Goal: Information Seeking & Learning: Learn about a topic

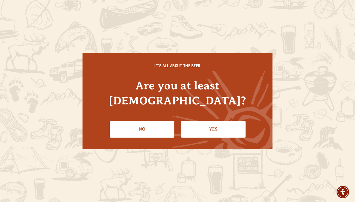
click at [214, 128] on link "Yes" at bounding box center [213, 129] width 65 height 16
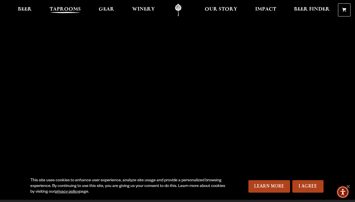
click at [63, 7] on span "Taprooms" at bounding box center [65, 9] width 31 height 5
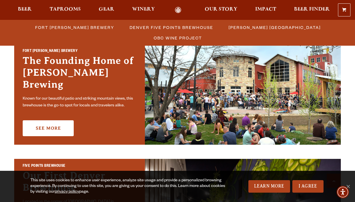
scroll to position [162, 0]
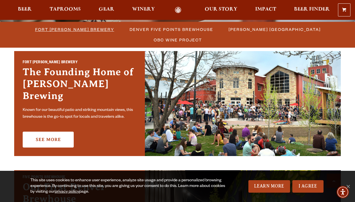
click at [57, 30] on span "Fort Collins Brewery" at bounding box center [74, 29] width 79 height 8
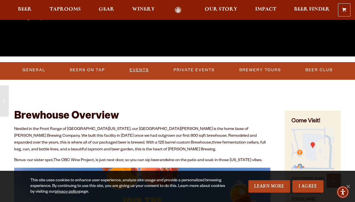
click at [145, 70] on link "Events" at bounding box center [139, 69] width 24 height 13
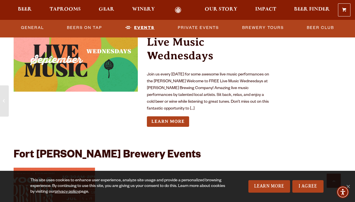
scroll to position [2077, 0]
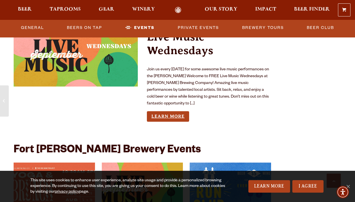
click at [172, 114] on link "Learn More" at bounding box center [168, 116] width 42 height 10
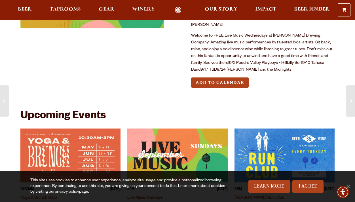
scroll to position [74, 0]
